Goal: Find specific page/section: Find specific page/section

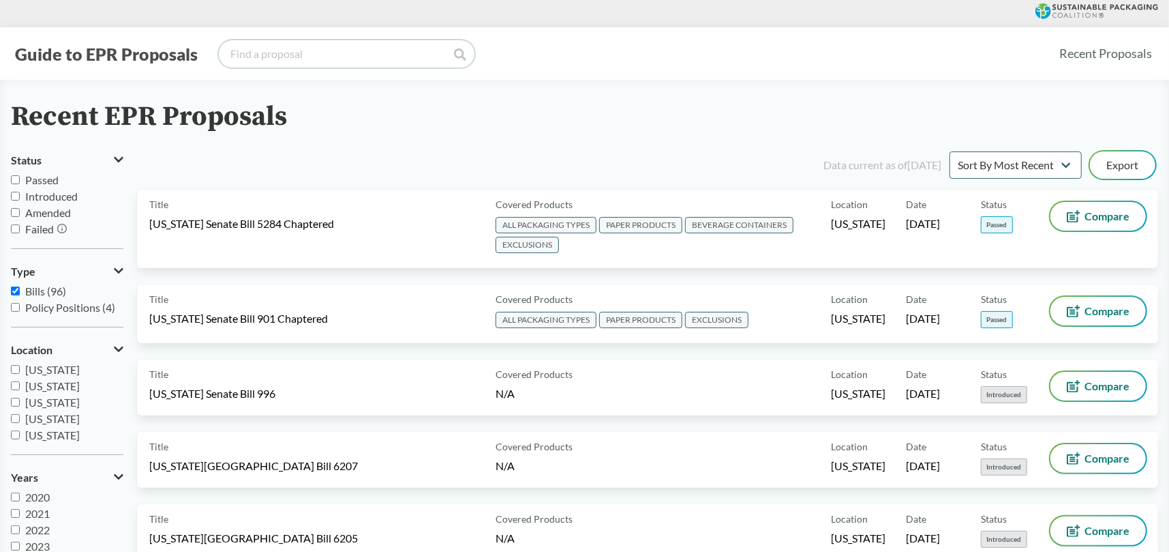
click at [302, 57] on input "search" at bounding box center [347, 53] width 256 height 27
click at [1107, 47] on link "Recent Proposals" at bounding box center [1105, 53] width 105 height 31
click at [1005, 167] on select "Sort By Most Recent Sort By Status" at bounding box center [1016, 164] width 132 height 27
click at [950, 151] on select "Sort By Most Recent Sort By Status" at bounding box center [1016, 164] width 132 height 27
